Goal: Information Seeking & Learning: Learn about a topic

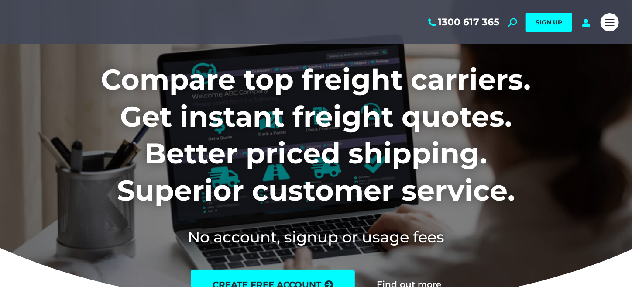
click at [0, 0] on link "Why Use Us" at bounding box center [0, 0] width 0 height 0
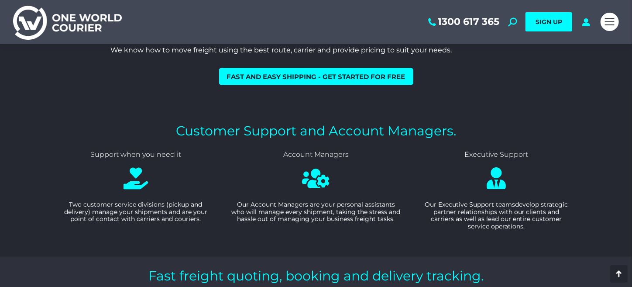
scroll to position [737, 0]
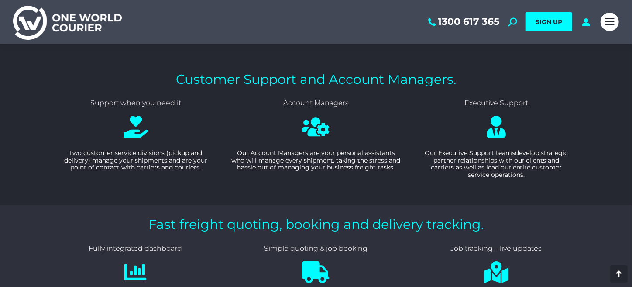
click at [0, 0] on span "Contact Us" at bounding box center [0, 0] width 0 height 0
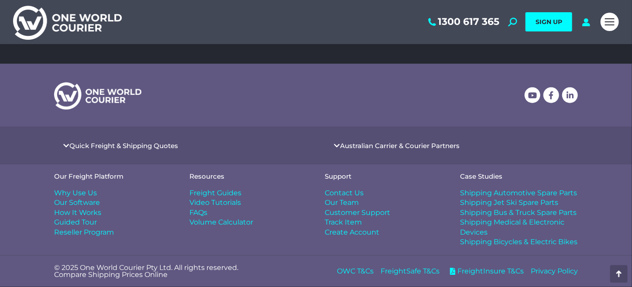
scroll to position [416, 0]
drag, startPoint x: 634, startPoint y: 26, endPoint x: 632, endPoint y: 200, distance: 174.7
click at [352, 193] on span "Contact Us" at bounding box center [344, 193] width 39 height 10
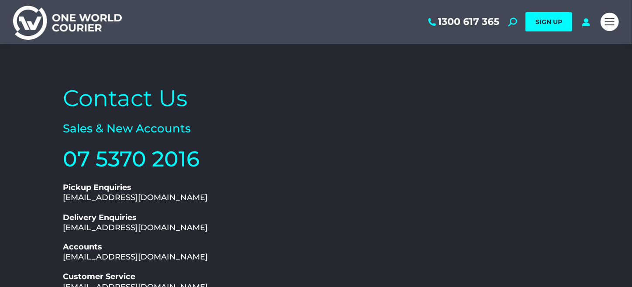
click at [0, 0] on span "Our Software as a Service" at bounding box center [0, 0] width 0 height 0
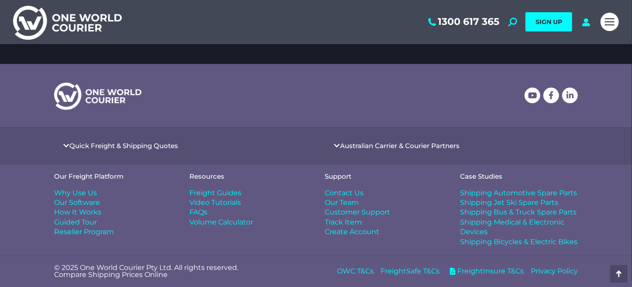
scroll to position [2638, 0]
